Goal: Task Accomplishment & Management: Manage account settings

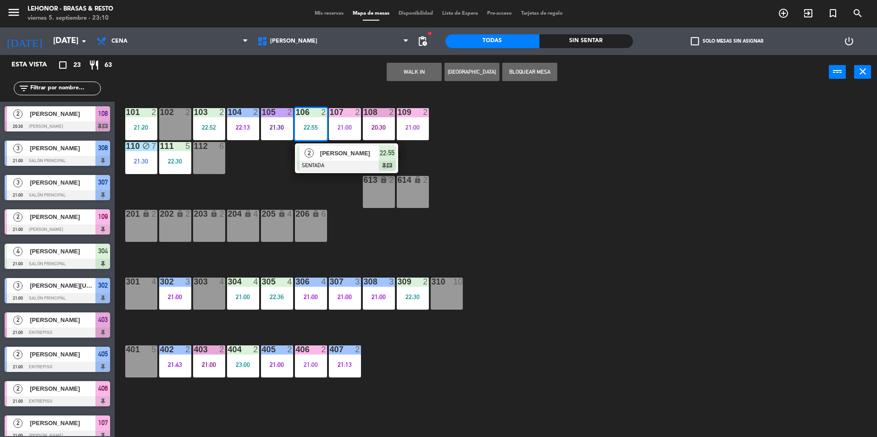
click at [613, 42] on div "Sin sentar" at bounding box center [586, 41] width 94 height 14
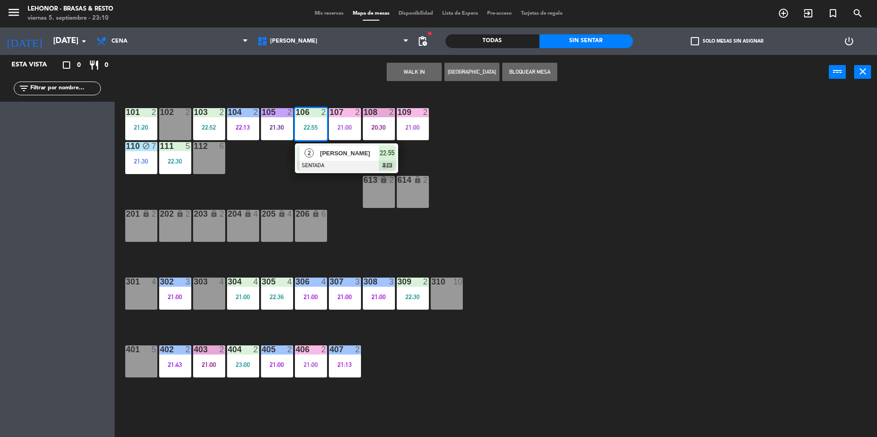
click at [619, 237] on div "101 2 21:20 102 2 103 2 22:52 104 2 22:13 105 2 21:30 106 2 22:55 2 [PERSON_NAM…" at bounding box center [499, 266] width 753 height 348
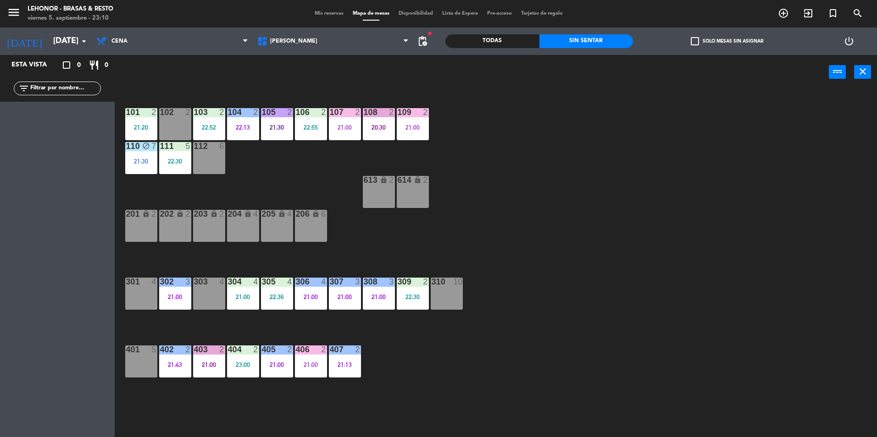
drag, startPoint x: 348, startPoint y: 371, endPoint x: 345, endPoint y: 380, distance: 8.9
click at [345, 379] on div "101 2 21:20 102 2 103 2 22:52 104 2 22:13 105 2 21:30 106 2 22:55 107 2 21:00 1…" at bounding box center [499, 266] width 753 height 348
click at [518, 371] on div "101 2 21:20 102 2 103 2 22:52 104 2 22:13 105 2 21:30 106 2 22:55 107 2 21:00 1…" at bounding box center [499, 266] width 753 height 348
click at [488, 39] on div "Todas" at bounding box center [492, 41] width 94 height 14
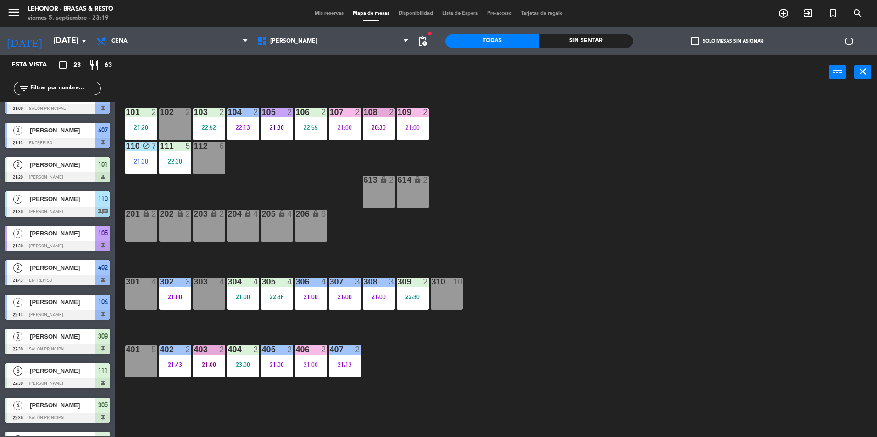
scroll to position [456, 0]
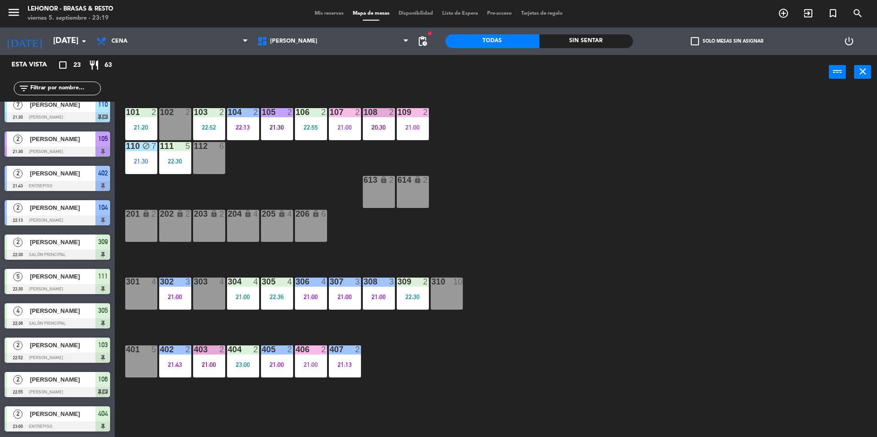
click at [60, 429] on div at bounding box center [57, 427] width 105 height 10
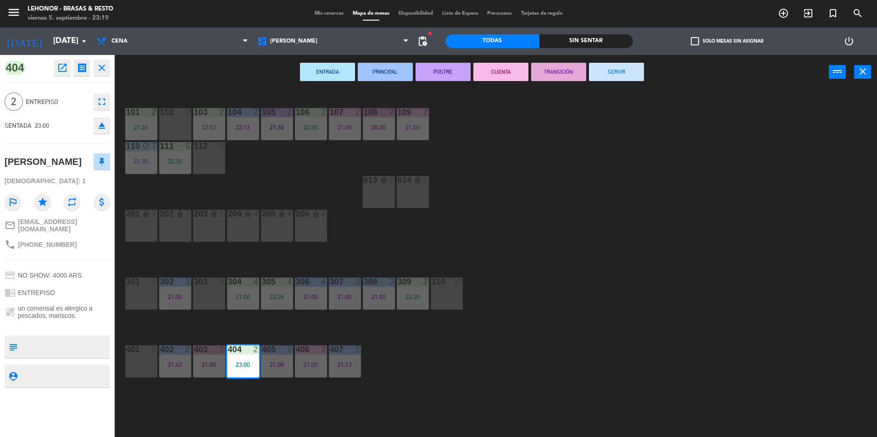
click at [422, 242] on div "101 2 21:20 102 2 103 2 22:52 104 2 22:13 105 2 21:30 106 2 22:55 107 2 21:00 1…" at bounding box center [499, 266] width 753 height 348
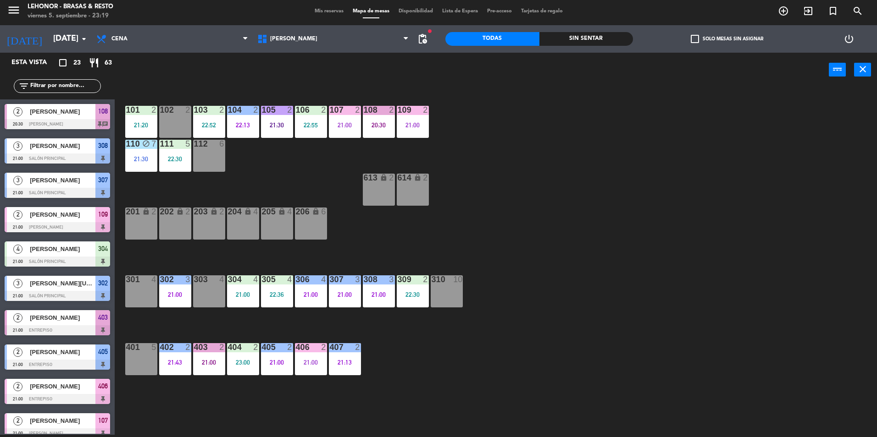
scroll to position [246, 0]
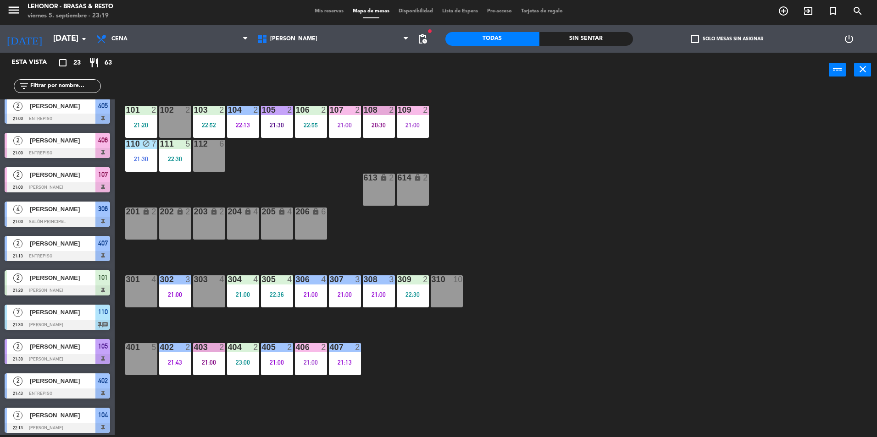
click at [330, 9] on span "Mis reservas" at bounding box center [329, 11] width 38 height 5
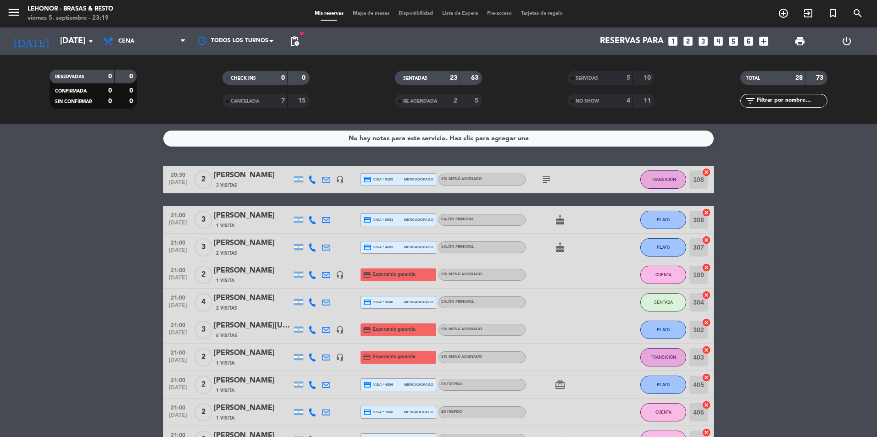
click at [540, 176] on icon "subject" at bounding box center [545, 179] width 11 height 11
click at [560, 223] on icon "cake" at bounding box center [559, 220] width 11 height 11
click at [561, 246] on icon "cake" at bounding box center [559, 247] width 11 height 11
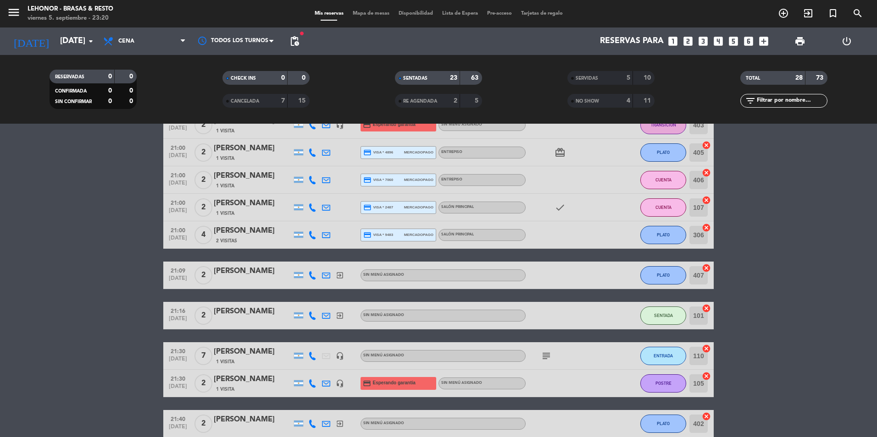
scroll to position [321, 0]
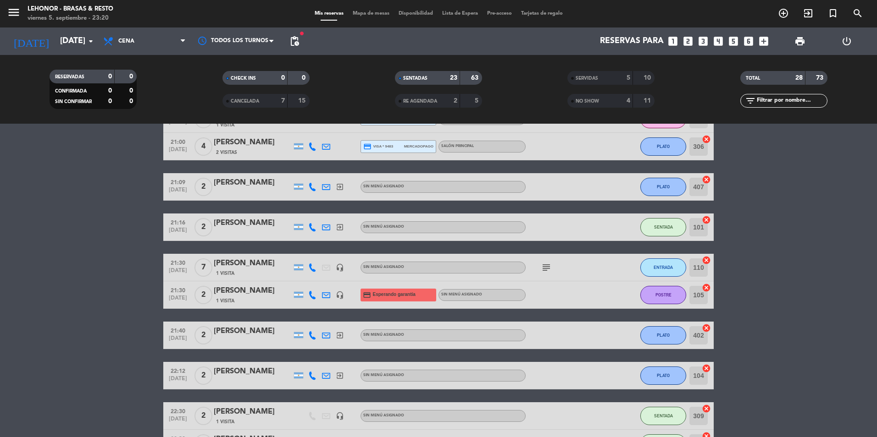
click at [548, 262] on icon "subject" at bounding box center [545, 267] width 11 height 11
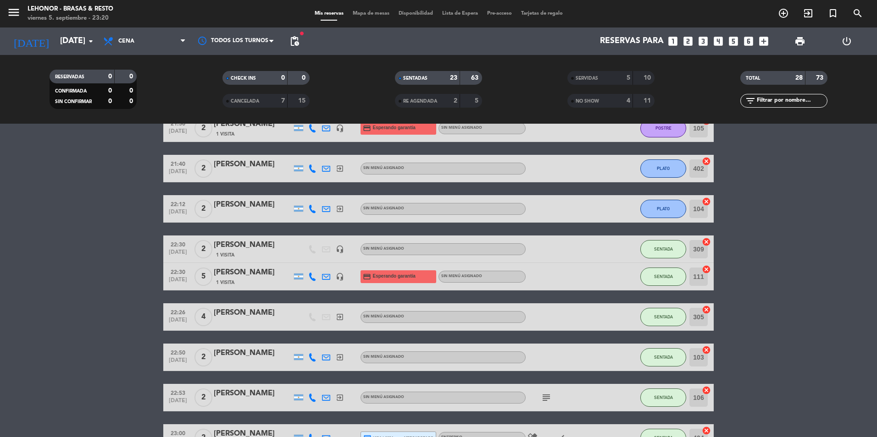
scroll to position [548, 0]
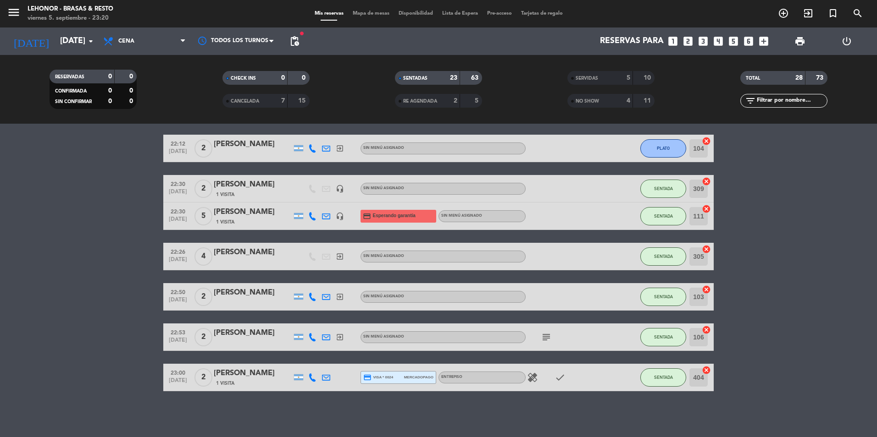
click at [547, 343] on div "subject" at bounding box center [566, 337] width 83 height 27
click at [547, 342] on icon "subject" at bounding box center [545, 337] width 11 height 11
click at [531, 382] on icon "healing" at bounding box center [532, 377] width 11 height 11
click at [558, 375] on icon "check" at bounding box center [559, 377] width 11 height 11
click at [372, 20] on div "menu [PERSON_NAME] - Brasas & Resto [DATE] 5. septiembre - 23:20 Mis reservas M…" at bounding box center [438, 14] width 877 height 28
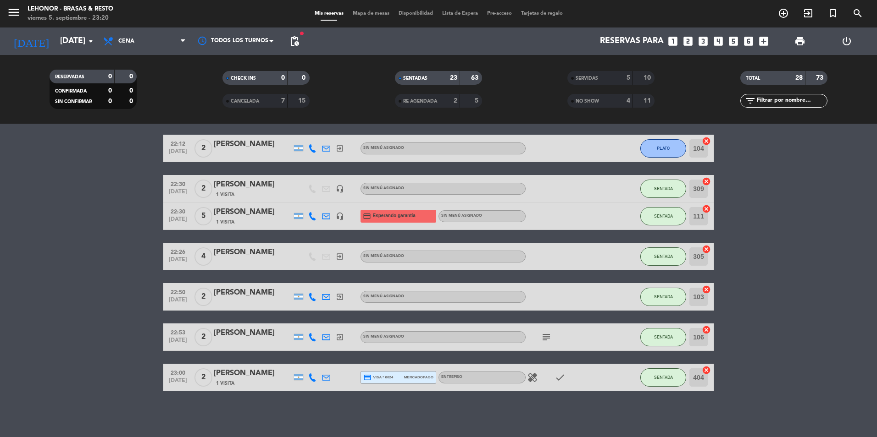
click at [373, 12] on span "Mapa de mesas" at bounding box center [371, 13] width 46 height 5
